Goal: Register for event/course

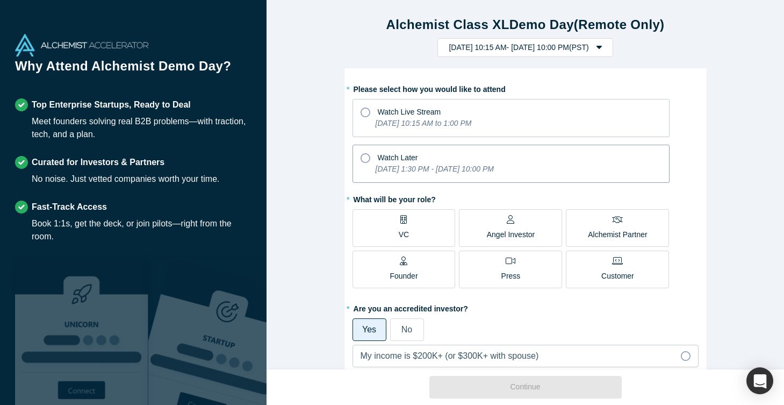
click at [392, 166] on icon "[DATE] 1:30 PM - [DATE] 10:00 PM" at bounding box center [435, 169] width 118 height 9
click at [0, 0] on input "Watch Later [DATE] 1:30 PM - [DATE] 10:00 PM" at bounding box center [0, 0] width 0 height 0
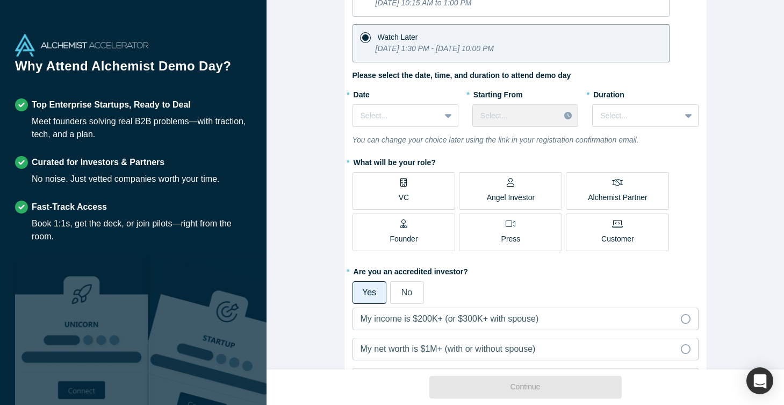
scroll to position [122, 0]
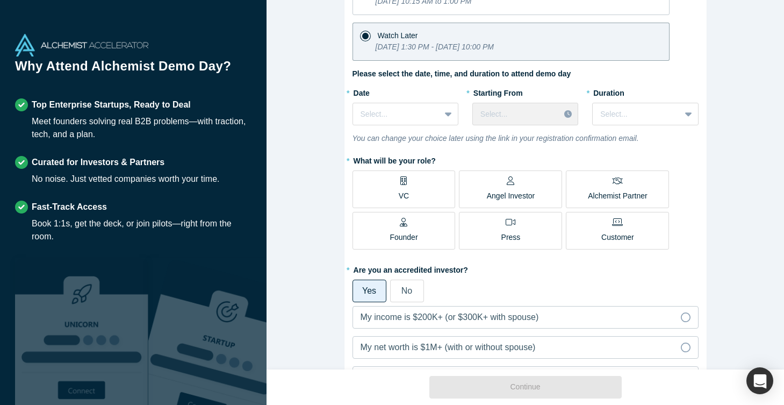
click at [399, 187] on div "VC" at bounding box center [404, 188] width 10 height 25
click at [0, 0] on input "VC" at bounding box center [0, 0] width 0 height 0
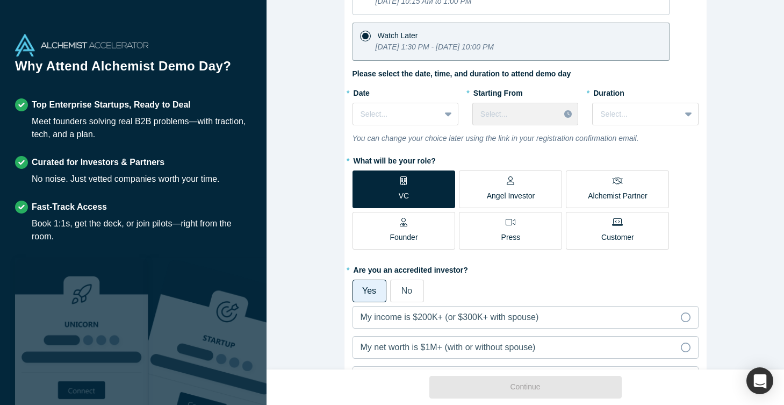
scroll to position [130, 0]
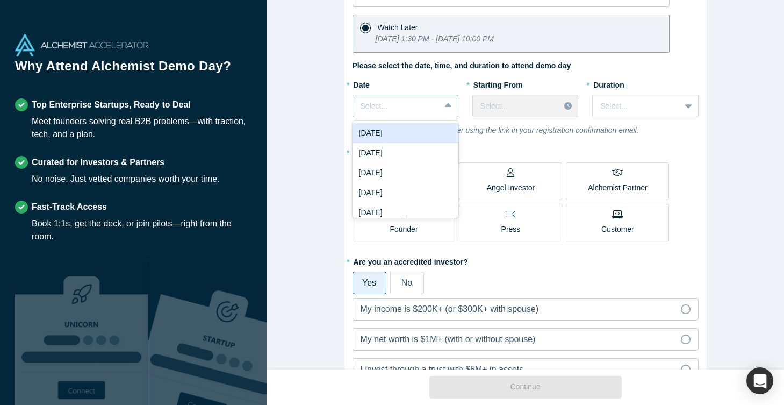
click at [437, 114] on div "Select..." at bounding box center [396, 106] width 87 height 18
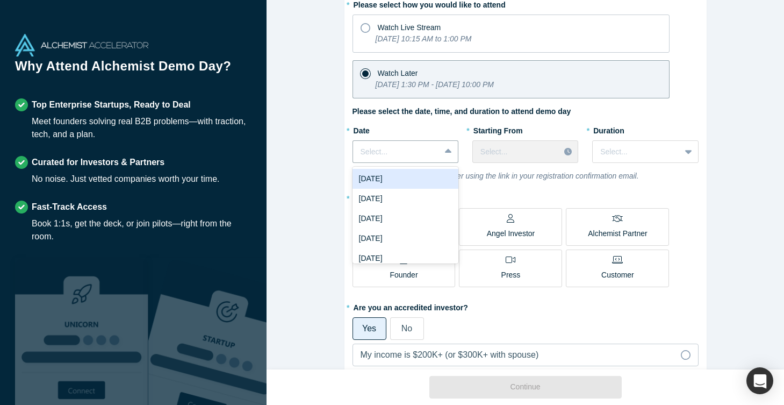
scroll to position [94, 0]
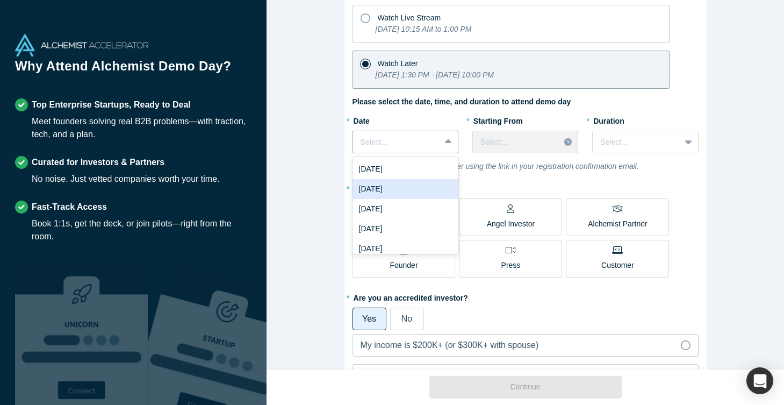
click at [417, 182] on div "[DATE]" at bounding box center [406, 189] width 106 height 20
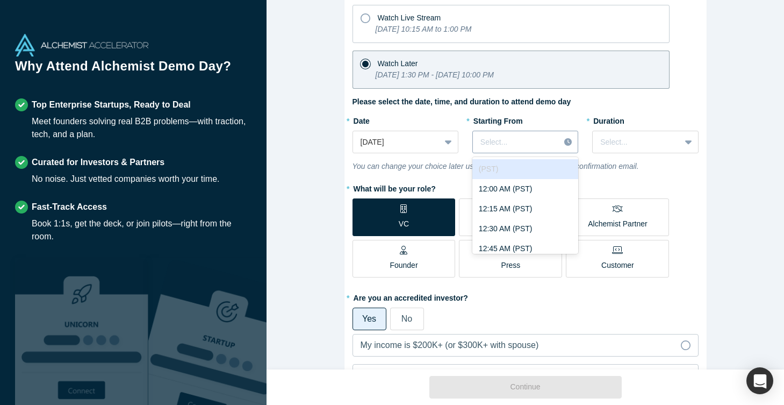
click at [536, 141] on div at bounding box center [517, 141] width 72 height 13
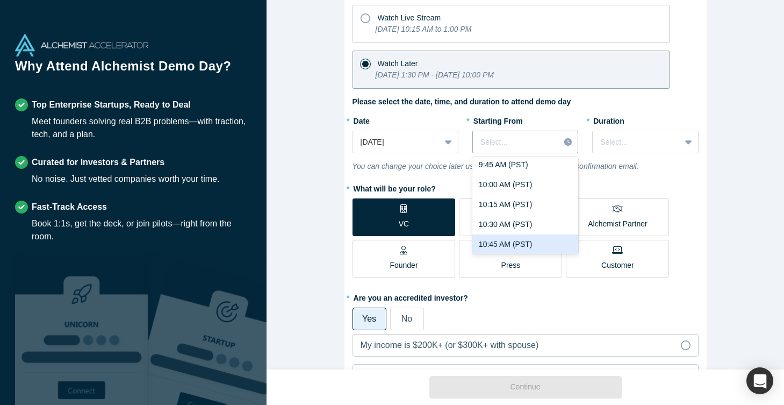
scroll to position [800, 0]
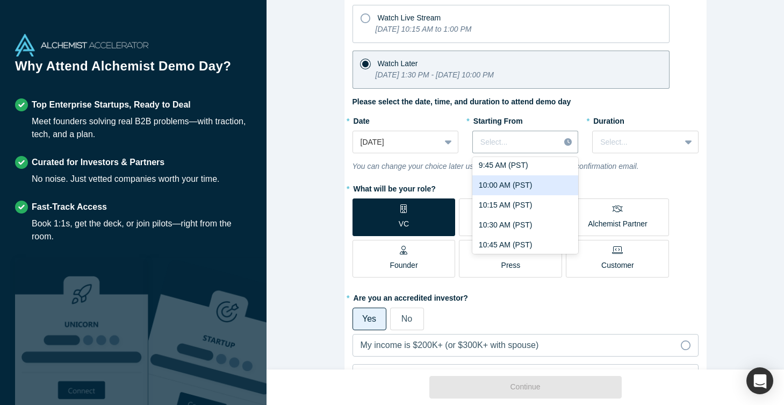
click at [512, 186] on div "10:00 AM (PST)" at bounding box center [526, 185] width 106 height 20
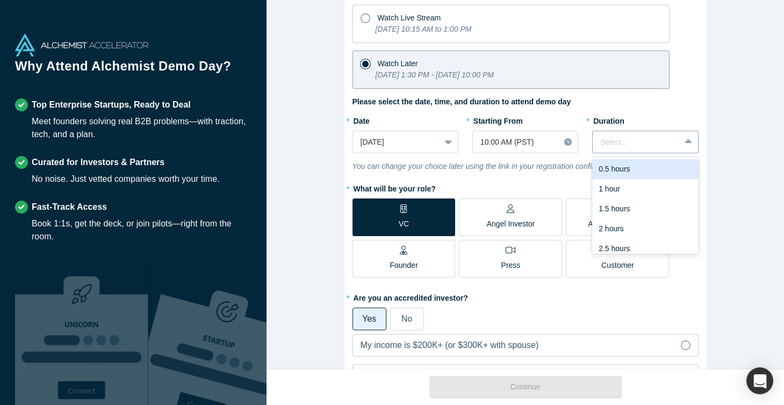
click at [615, 145] on div "Select..." at bounding box center [637, 142] width 72 height 11
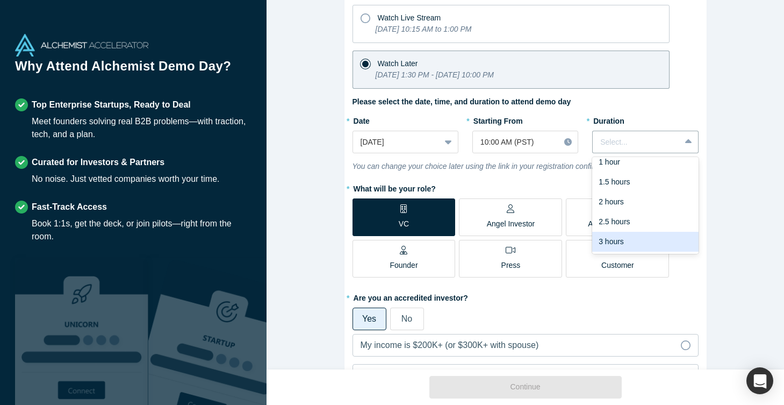
click at [615, 241] on div "3 hours" at bounding box center [646, 242] width 106 height 20
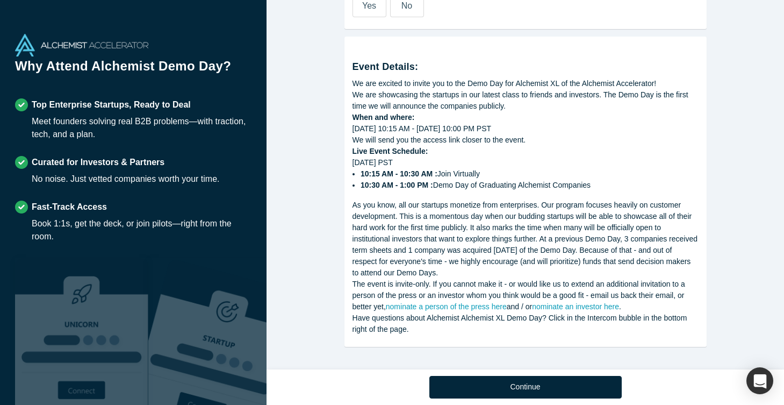
scroll to position [634, 0]
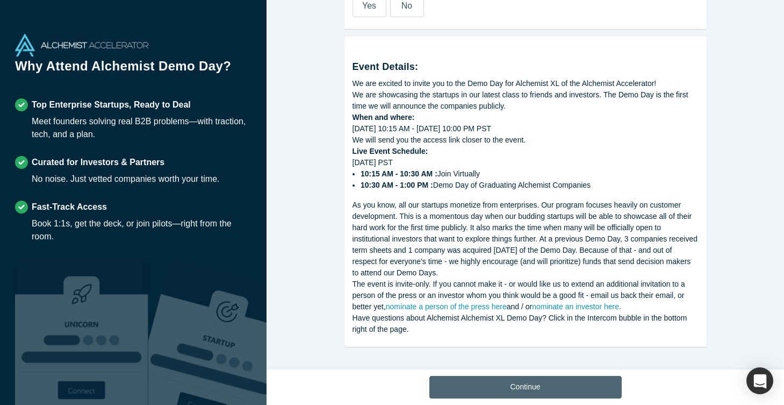
click at [511, 385] on button "Continue" at bounding box center [526, 387] width 192 height 23
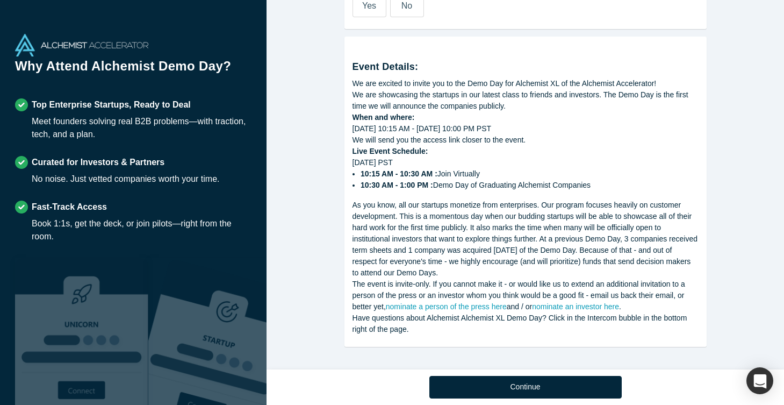
scroll to position [458, 0]
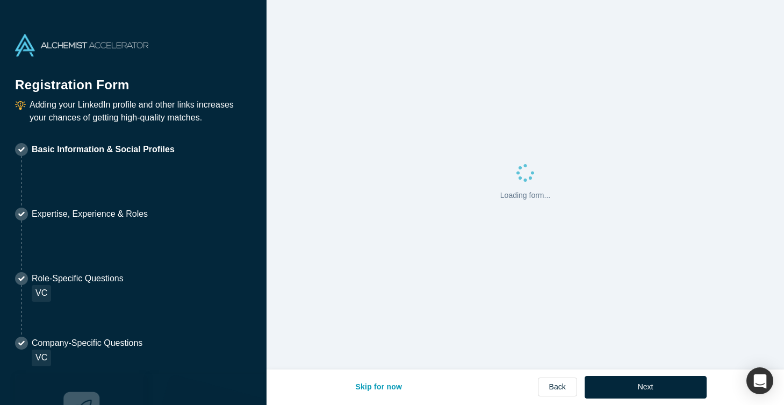
select select "US"
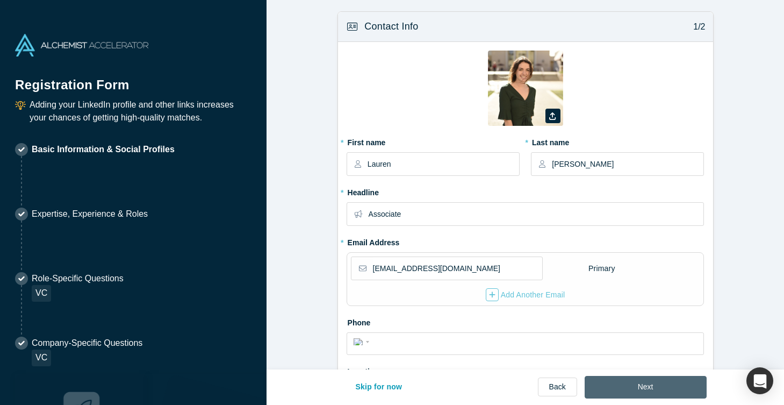
click at [633, 380] on button "Next" at bounding box center [646, 387] width 122 height 23
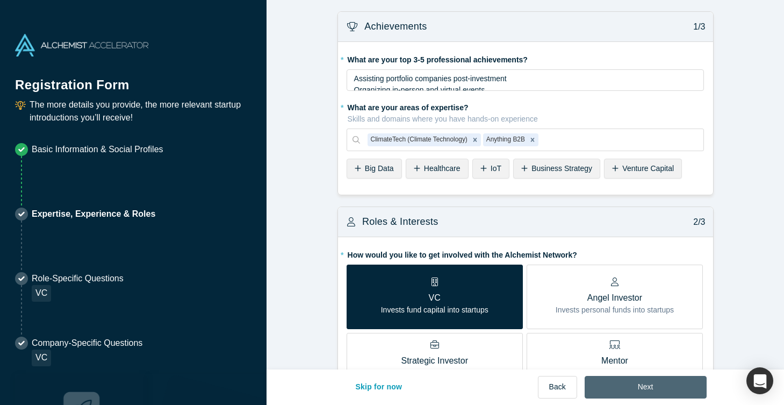
click at [640, 389] on button "Next" at bounding box center [646, 387] width 122 height 23
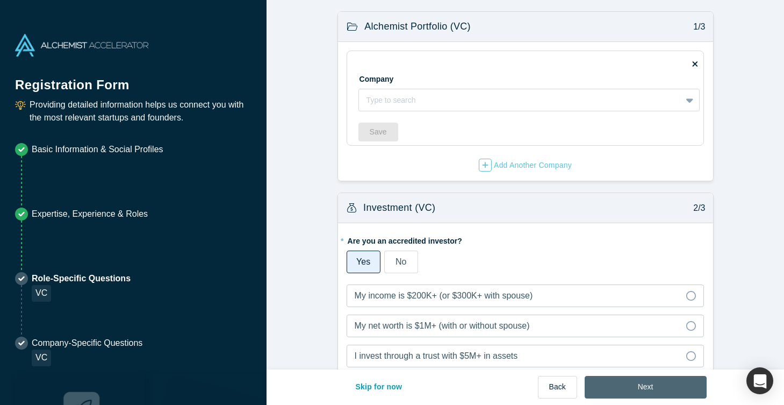
click at [640, 389] on button "Next" at bounding box center [646, 387] width 122 height 23
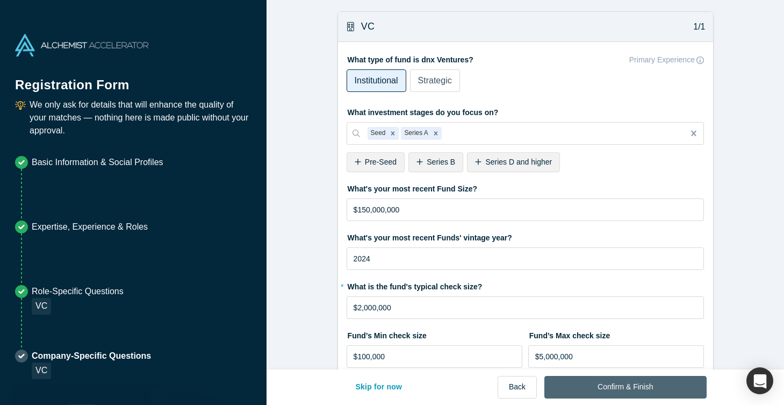
click at [640, 389] on button "Confirm & Finish" at bounding box center [626, 387] width 162 height 23
